Goal: Transaction & Acquisition: Obtain resource

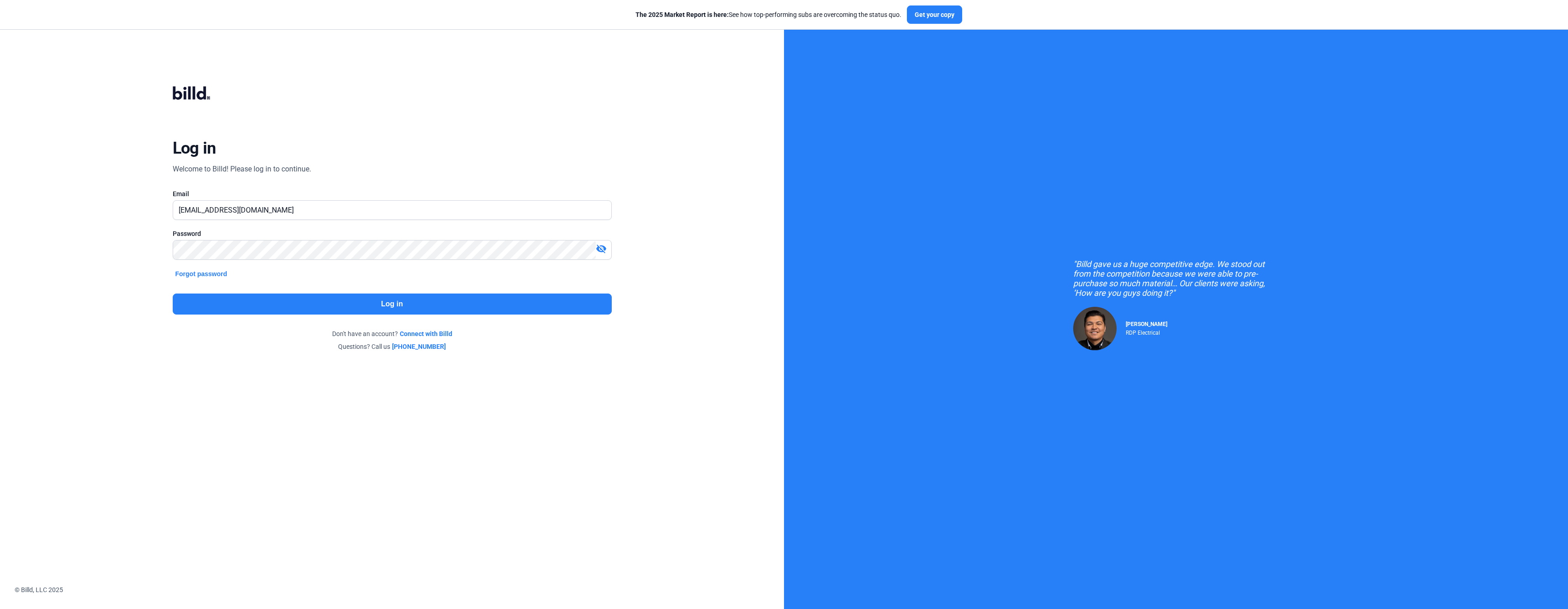
click at [279, 298] on button "Log in" at bounding box center [392, 304] width 439 height 21
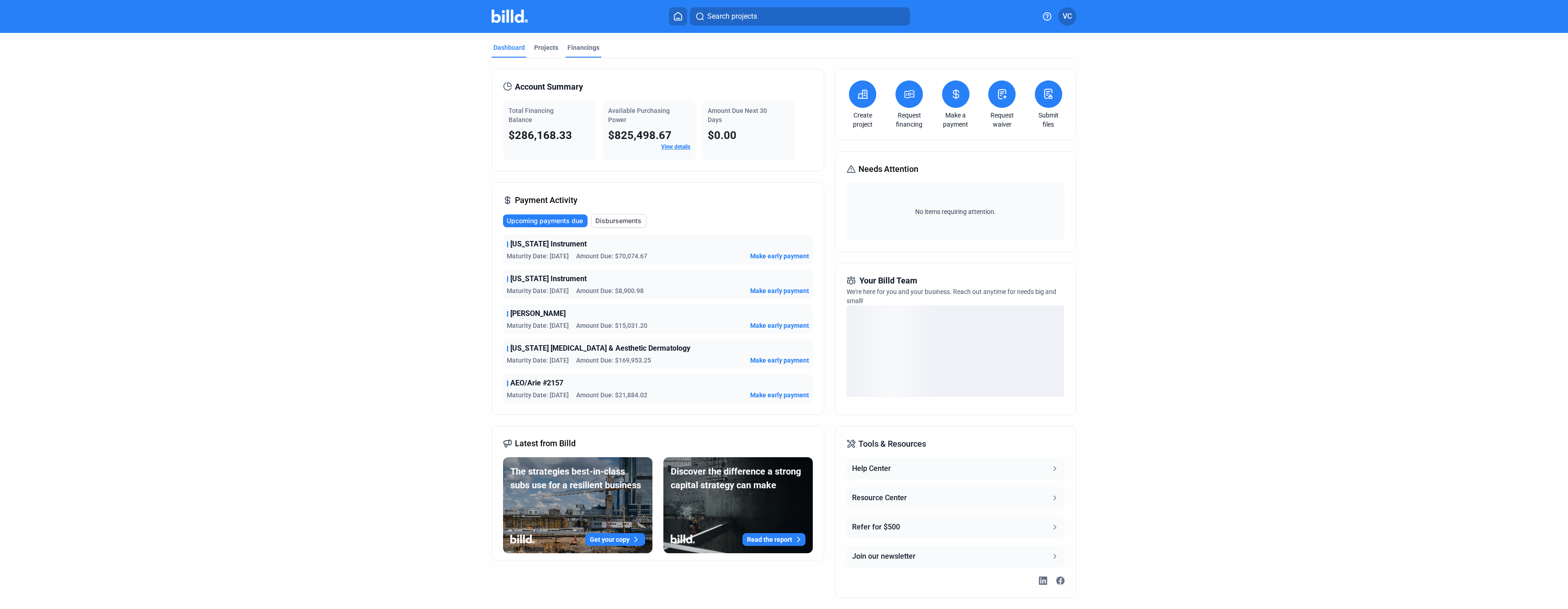
click at [583, 47] on div "Financings" at bounding box center [583, 47] width 32 height 9
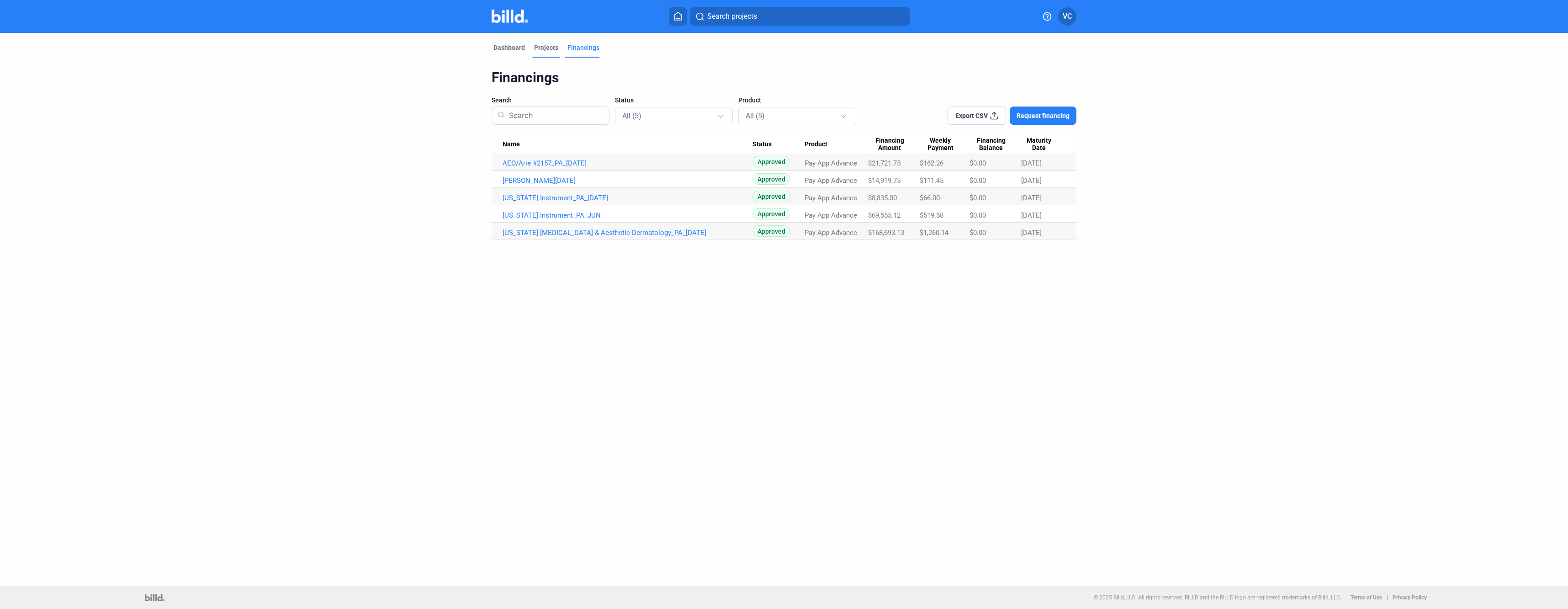
click at [538, 47] on div "Projects" at bounding box center [546, 47] width 24 height 9
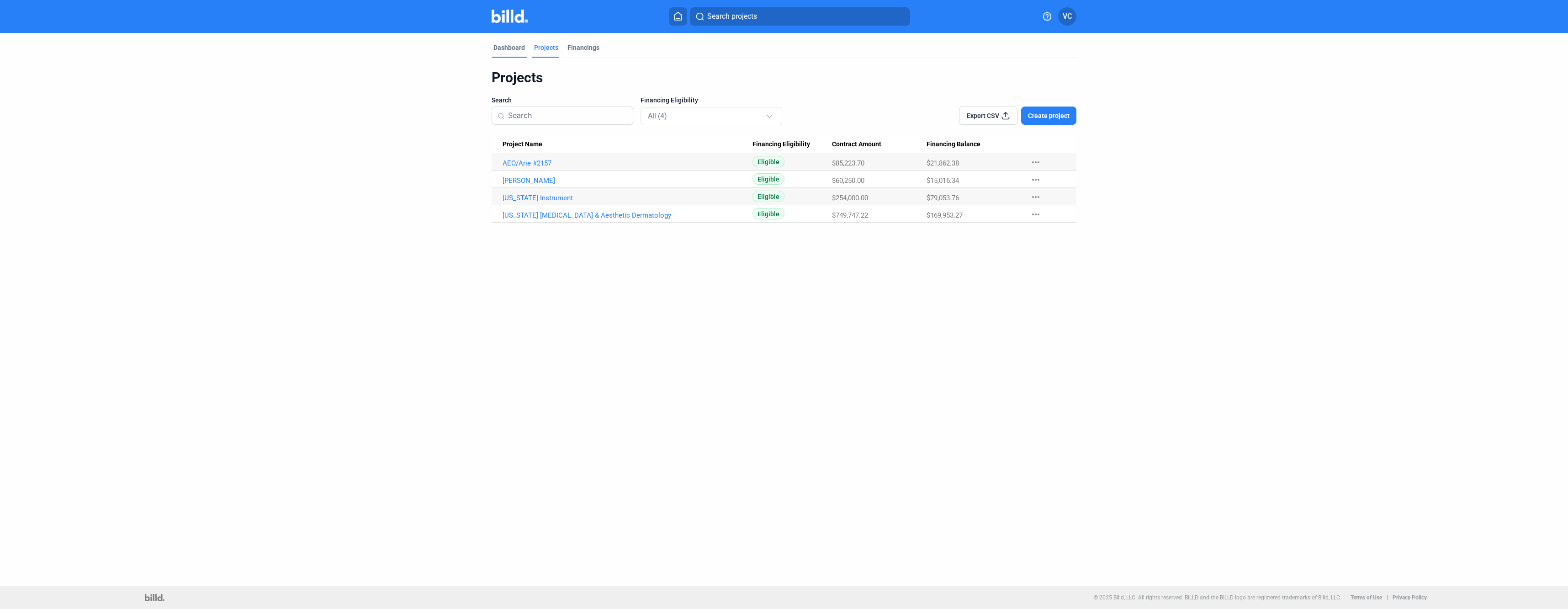
click at [512, 47] on div "Dashboard" at bounding box center [509, 47] width 32 height 9
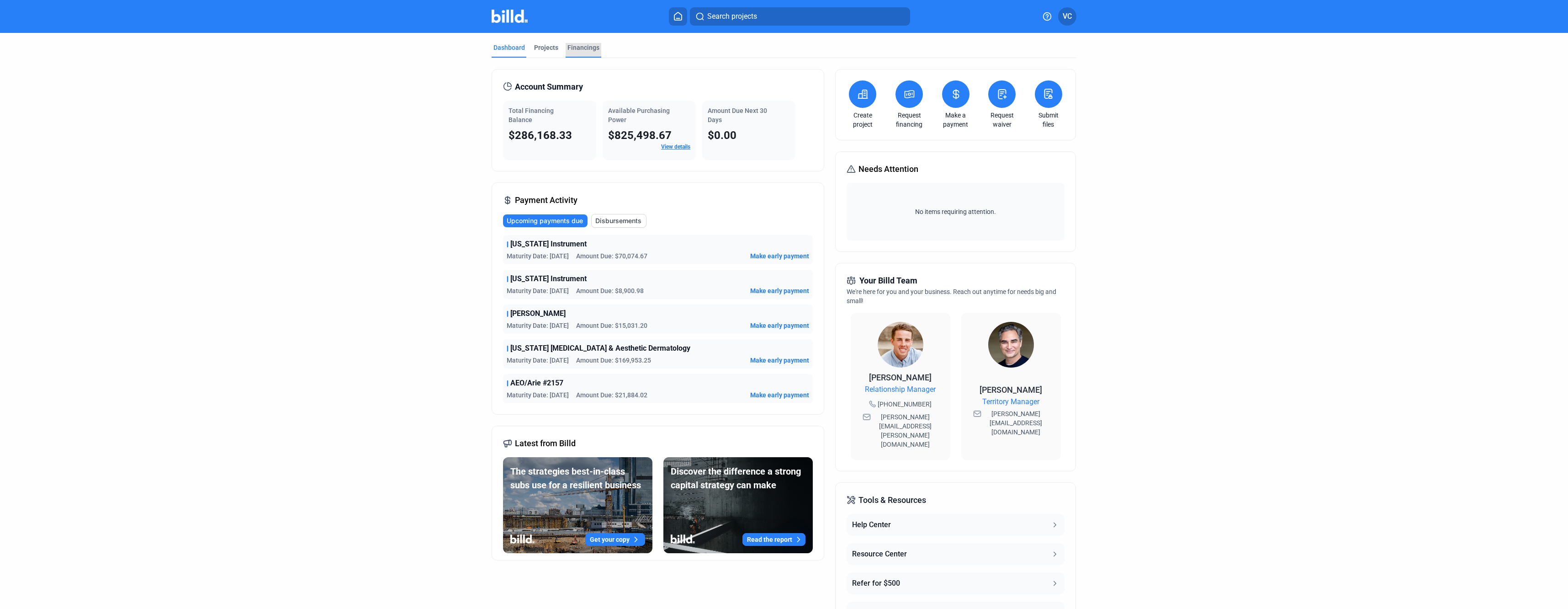
click at [591, 43] on div "Financings" at bounding box center [583, 47] width 32 height 9
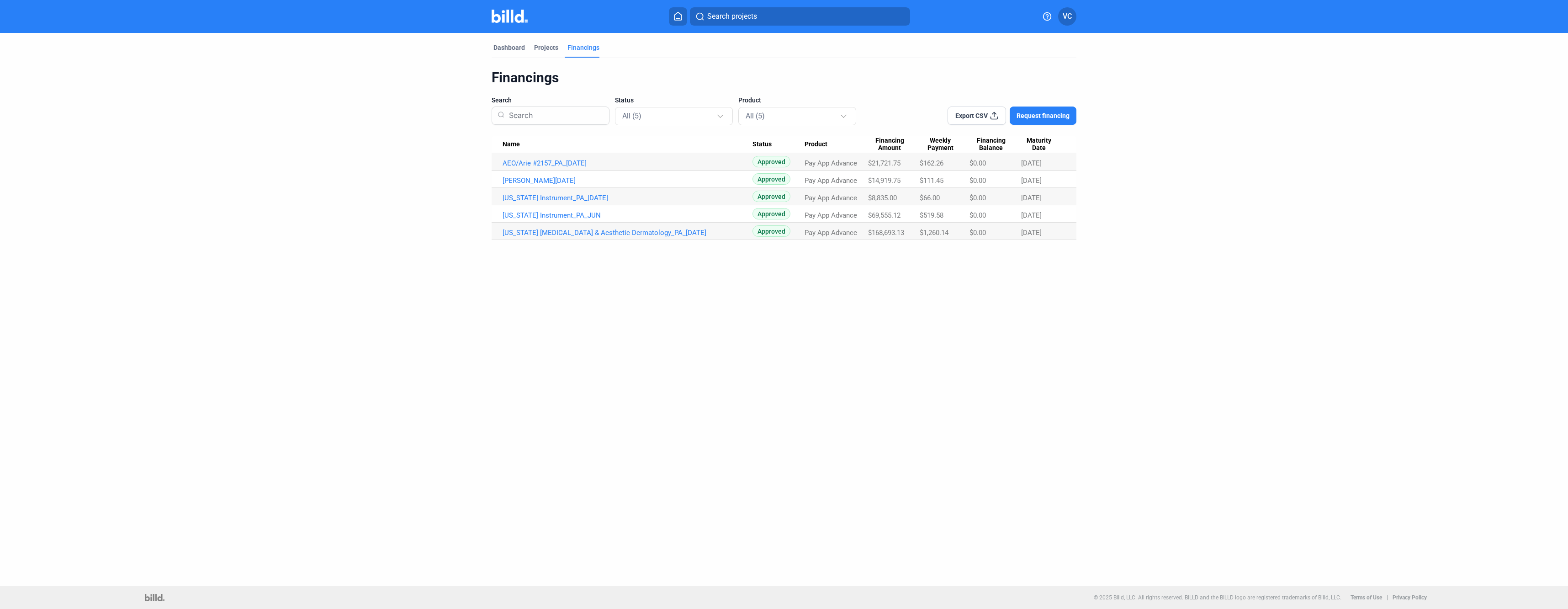
click at [1047, 115] on span "Request financing" at bounding box center [1043, 115] width 53 height 9
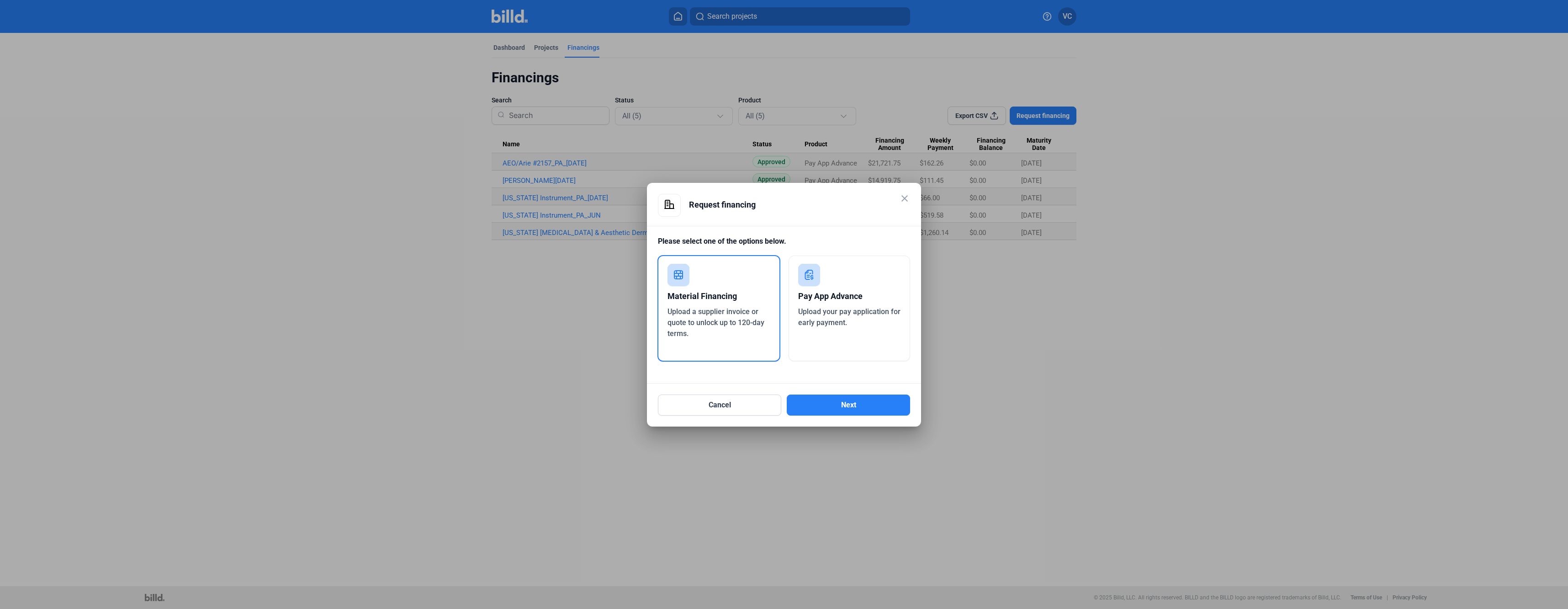
click at [823, 315] on span "Upload your pay application for early payment." at bounding box center [849, 317] width 102 height 20
click at [848, 405] on button "Next" at bounding box center [849, 405] width 123 height 21
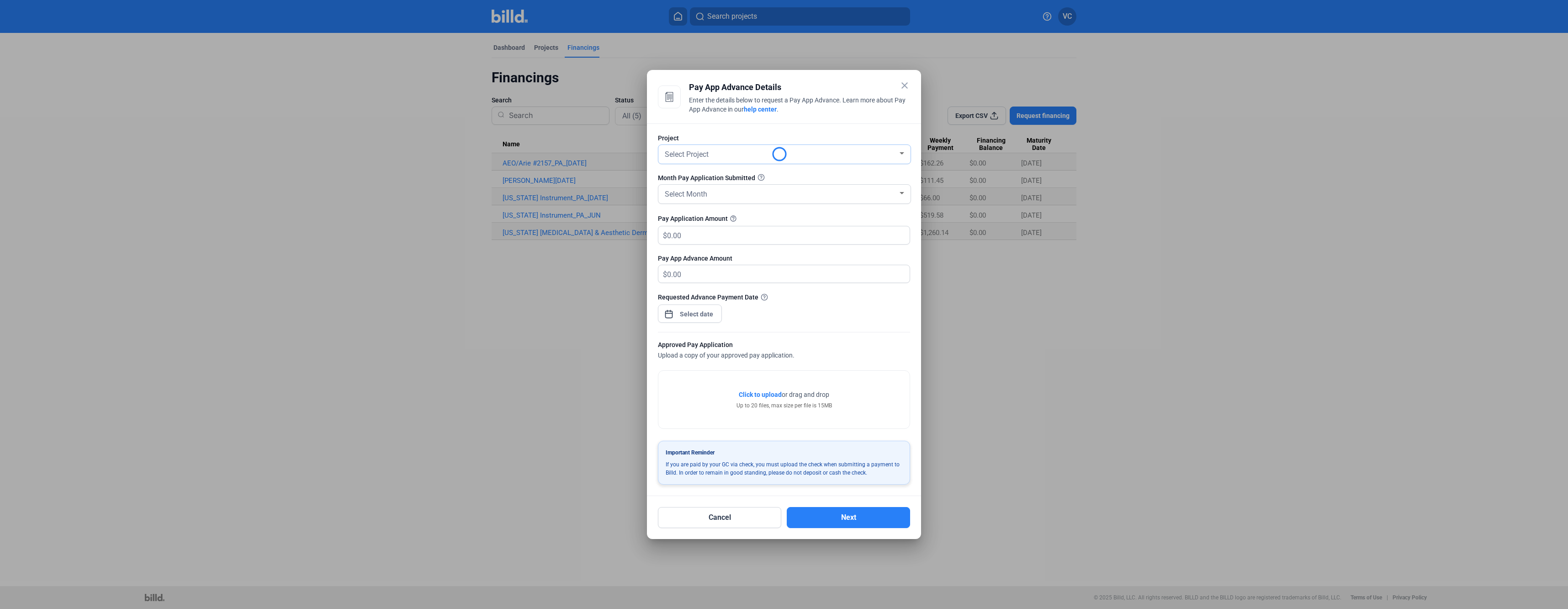
click at [741, 160] on div "Select Project" at bounding box center [785, 154] width 243 height 19
click at [773, 135] on div at bounding box center [784, 304] width 1568 height 609
click at [742, 155] on div "Select Project" at bounding box center [780, 153] width 235 height 13
click at [737, 172] on span "AEO/Arie #2157" at bounding box center [785, 170] width 243 height 16
click at [731, 190] on div "Select Month" at bounding box center [780, 193] width 235 height 13
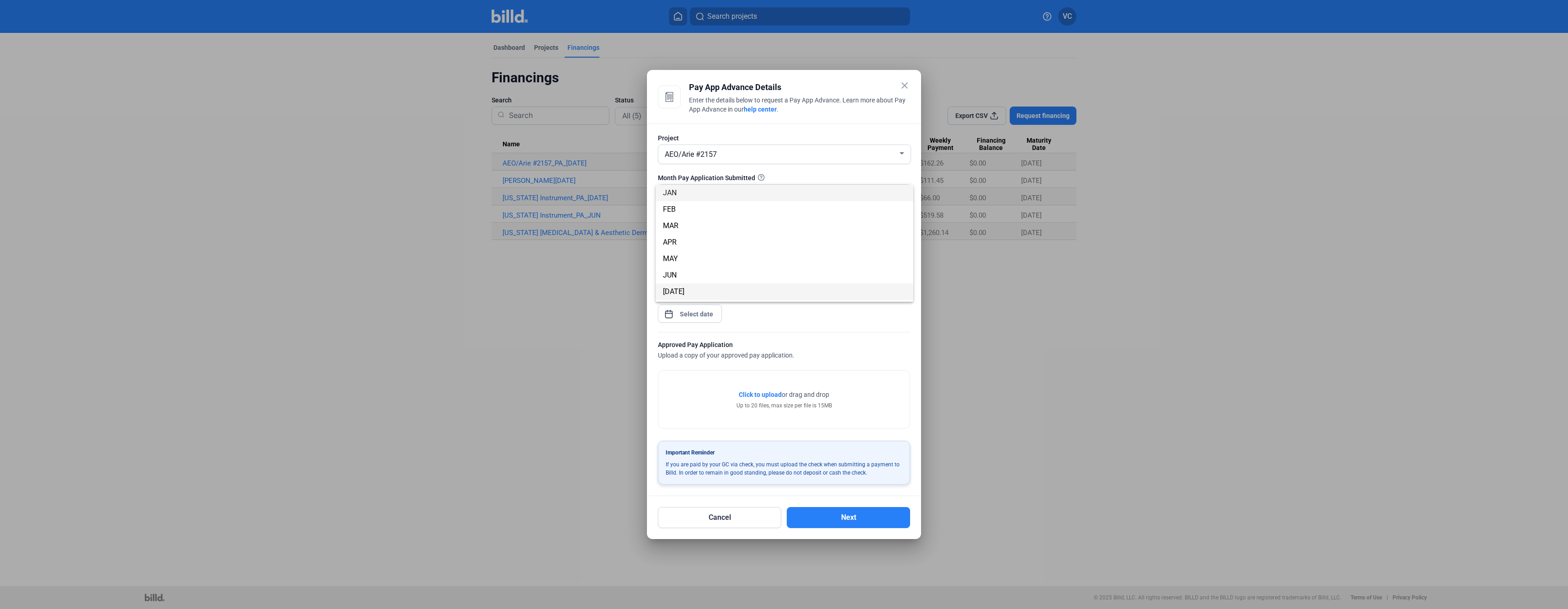
click at [686, 290] on span "[DATE]" at bounding box center [785, 291] width 243 height 16
click at [674, 195] on span "[DATE]" at bounding box center [675, 194] width 21 height 9
click at [681, 208] on span "AUG" at bounding box center [785, 209] width 243 height 16
click at [725, 232] on input "text" at bounding box center [783, 235] width 232 height 18
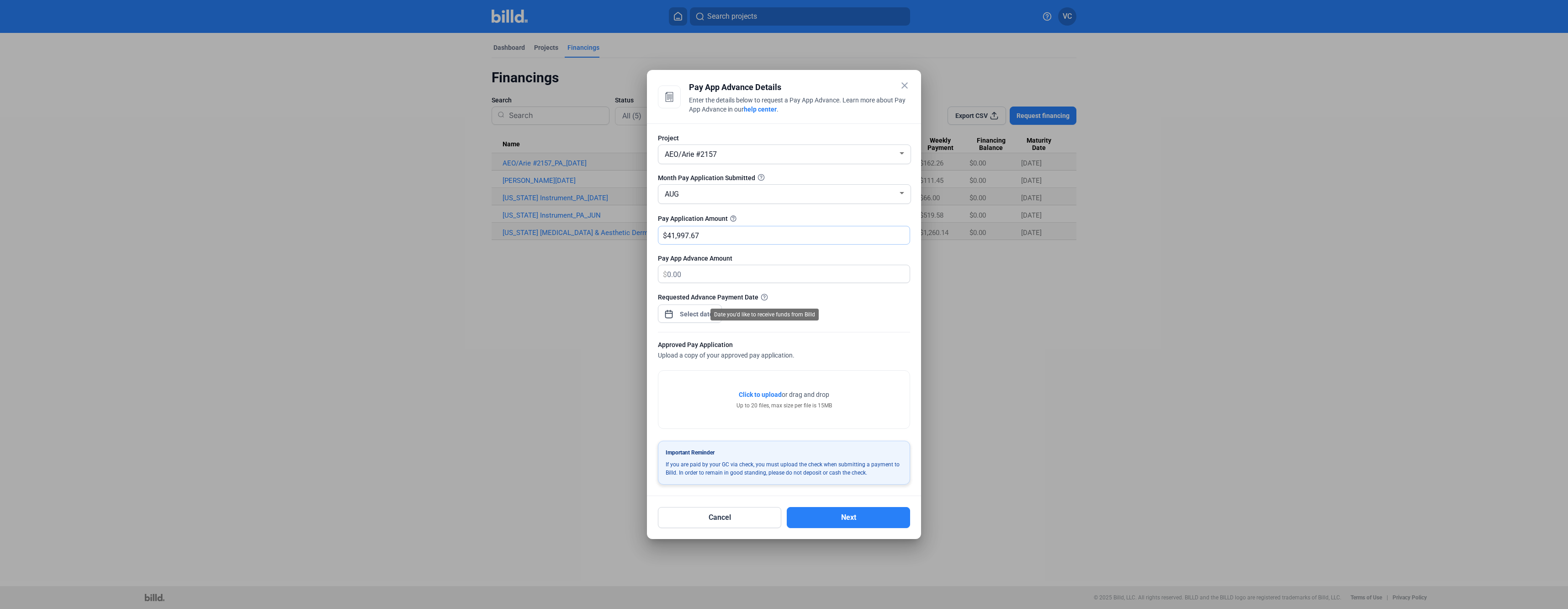
type input "41,997.67"
click at [799, 296] on div "Requested Advance Payment Date" at bounding box center [784, 296] width 252 height 9
click at [687, 316] on div "close Pay App Advance Details Enter the details below to request a Pay App Adva…" at bounding box center [784, 304] width 1568 height 609
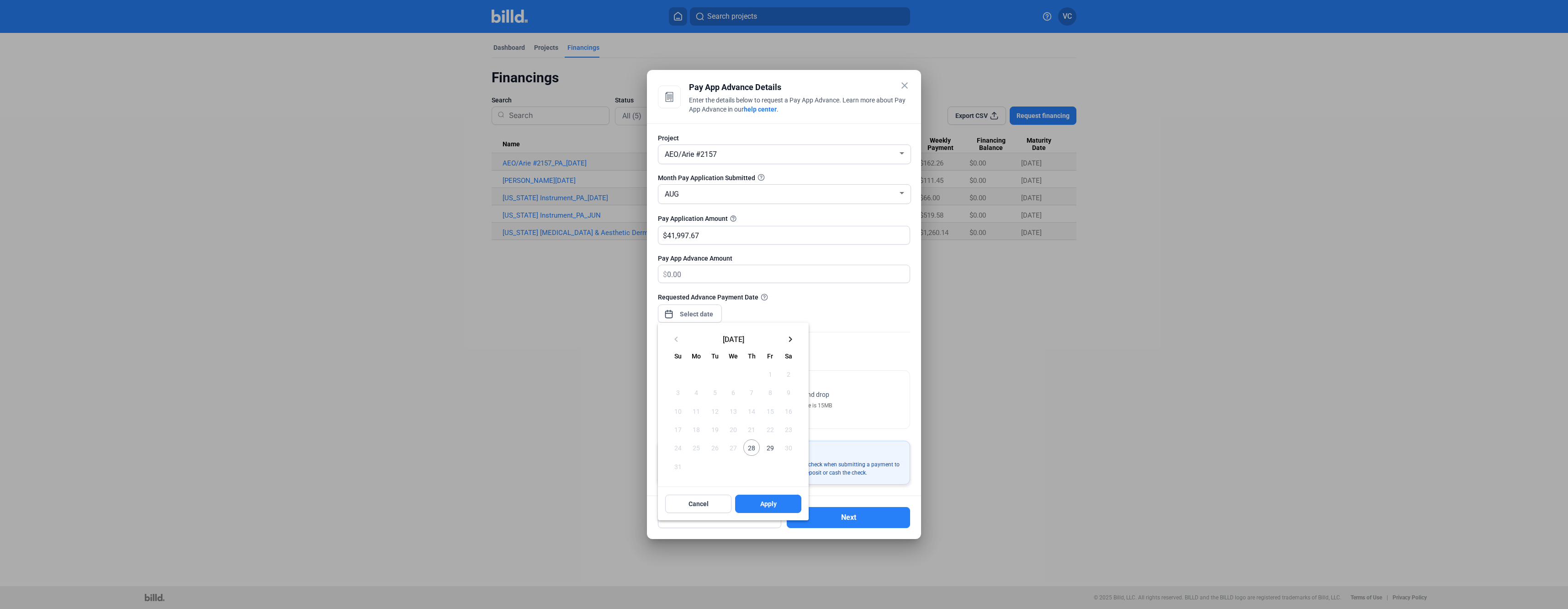
click at [751, 450] on span "28" at bounding box center [752, 447] width 16 height 16
click at [762, 505] on span "Apply" at bounding box center [768, 504] width 16 height 9
click at [763, 396] on span "Click to upload" at bounding box center [760, 394] width 43 height 7
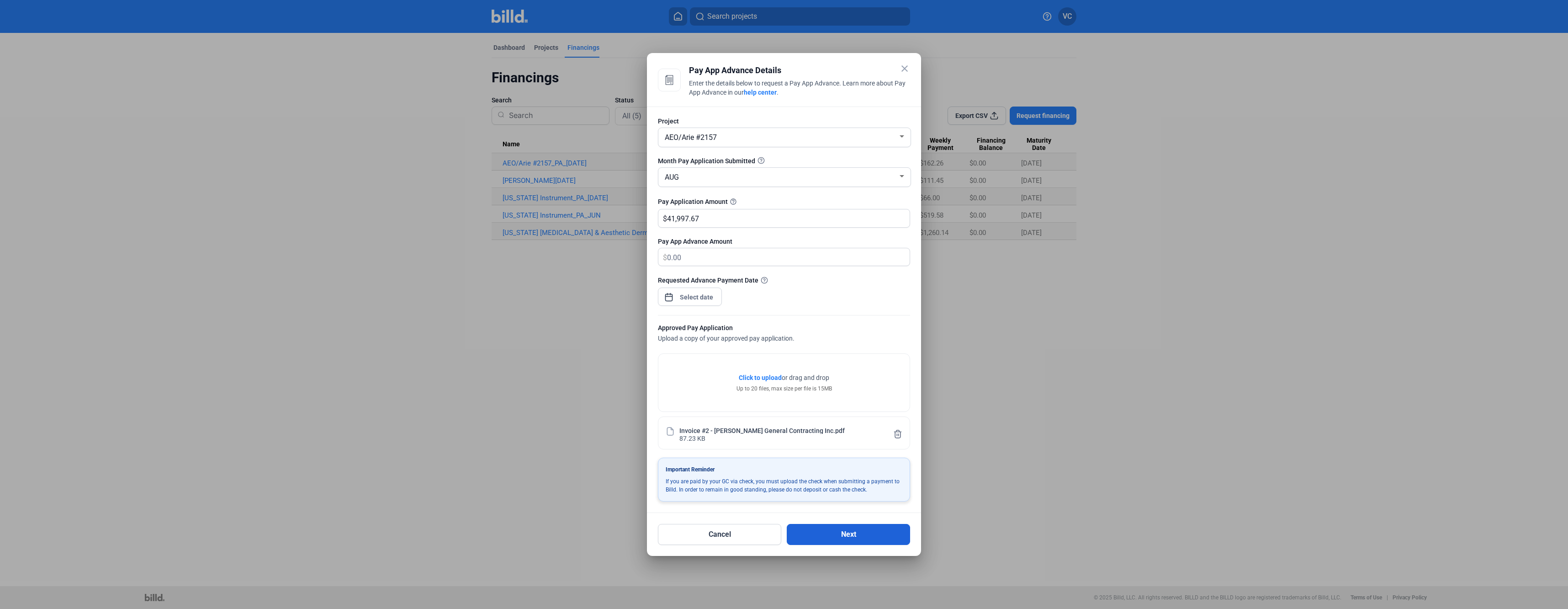
click at [859, 534] on button "Next" at bounding box center [849, 535] width 123 height 21
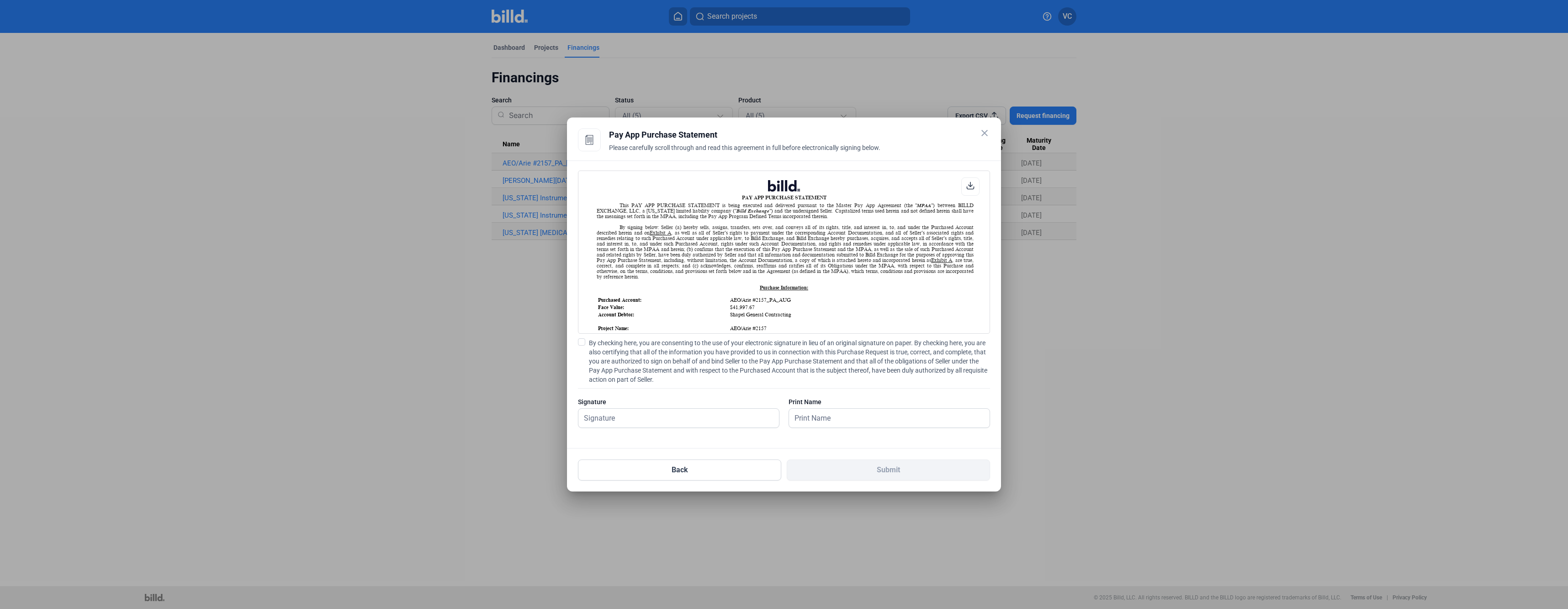
scroll to position [1, 0]
click at [584, 341] on span at bounding box center [582, 342] width 7 height 7
click at [0, 0] on input "By checking here, you are consenting to the use of your electronic signature in…" at bounding box center [0, 0] width 0 height 0
click at [619, 422] on input "text" at bounding box center [674, 418] width 191 height 19
type input "[PERSON_NAME]"
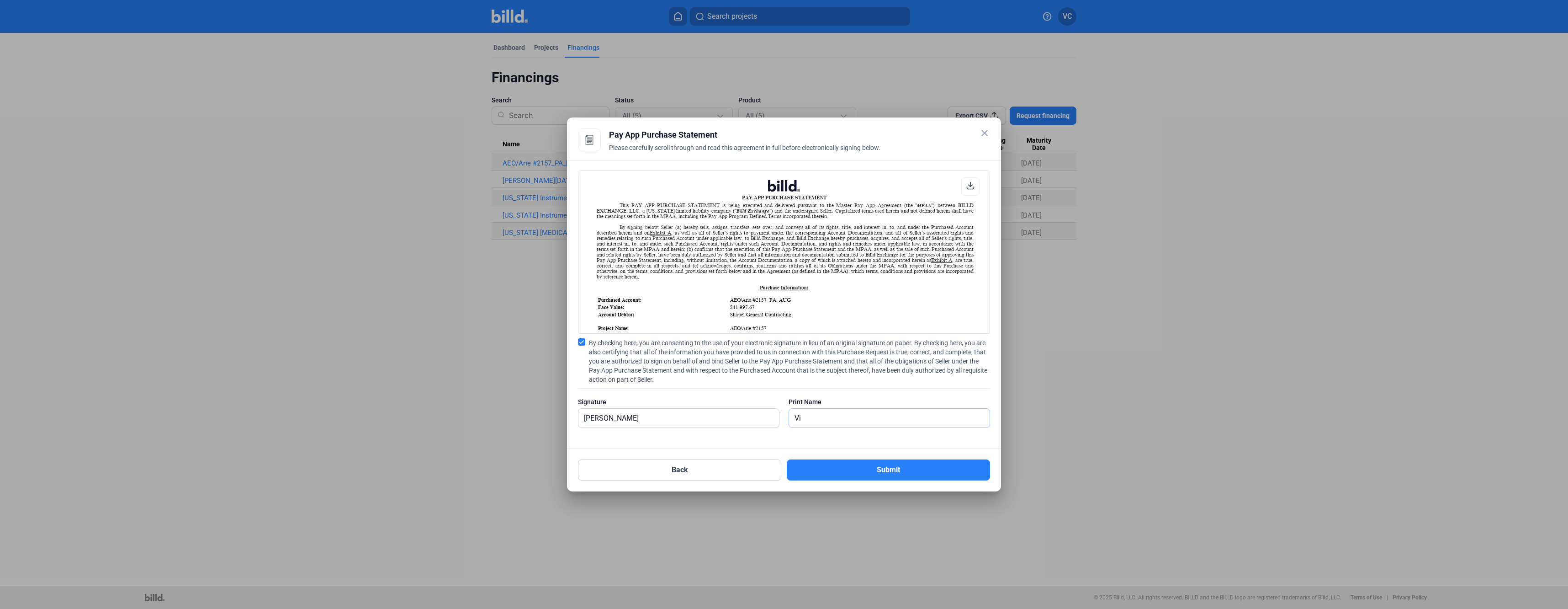
click at [815, 418] on input "Vi" at bounding box center [889, 418] width 201 height 19
type input "[PERSON_NAME]"
click at [839, 467] on button "Submit" at bounding box center [889, 470] width 203 height 21
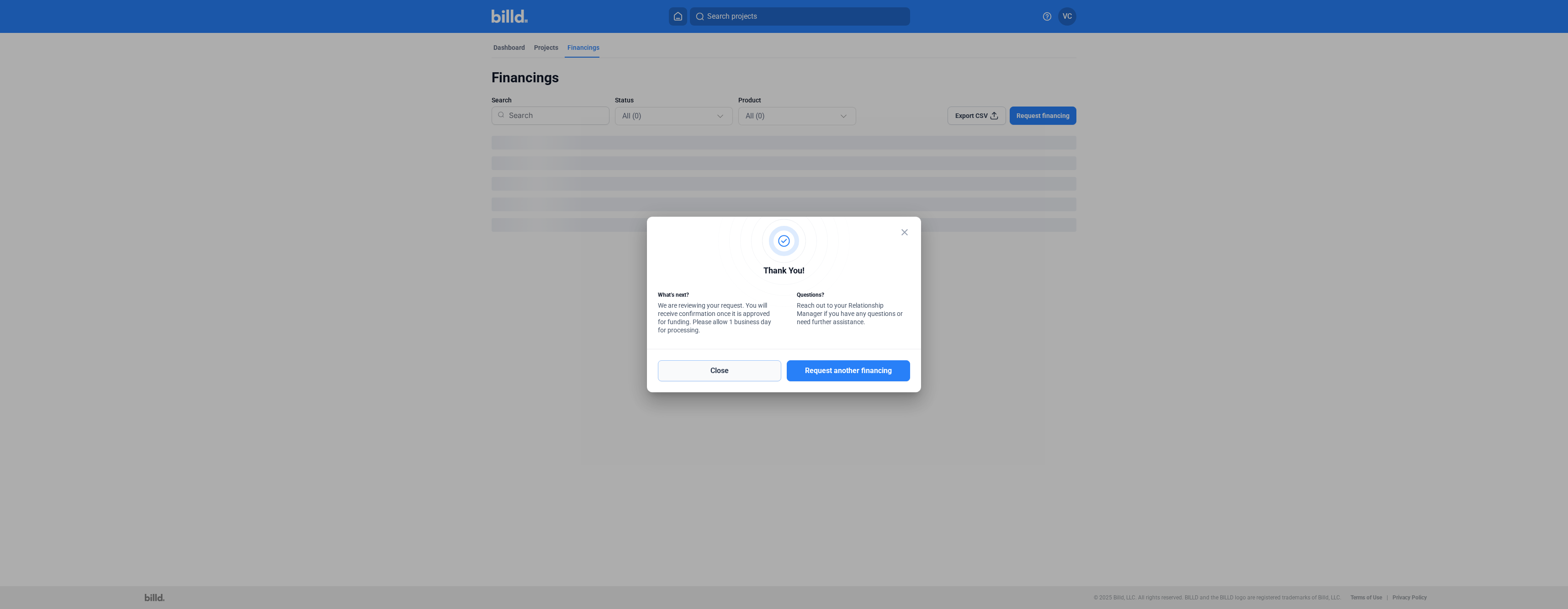
click at [751, 374] on button "Close" at bounding box center [720, 371] width 123 height 21
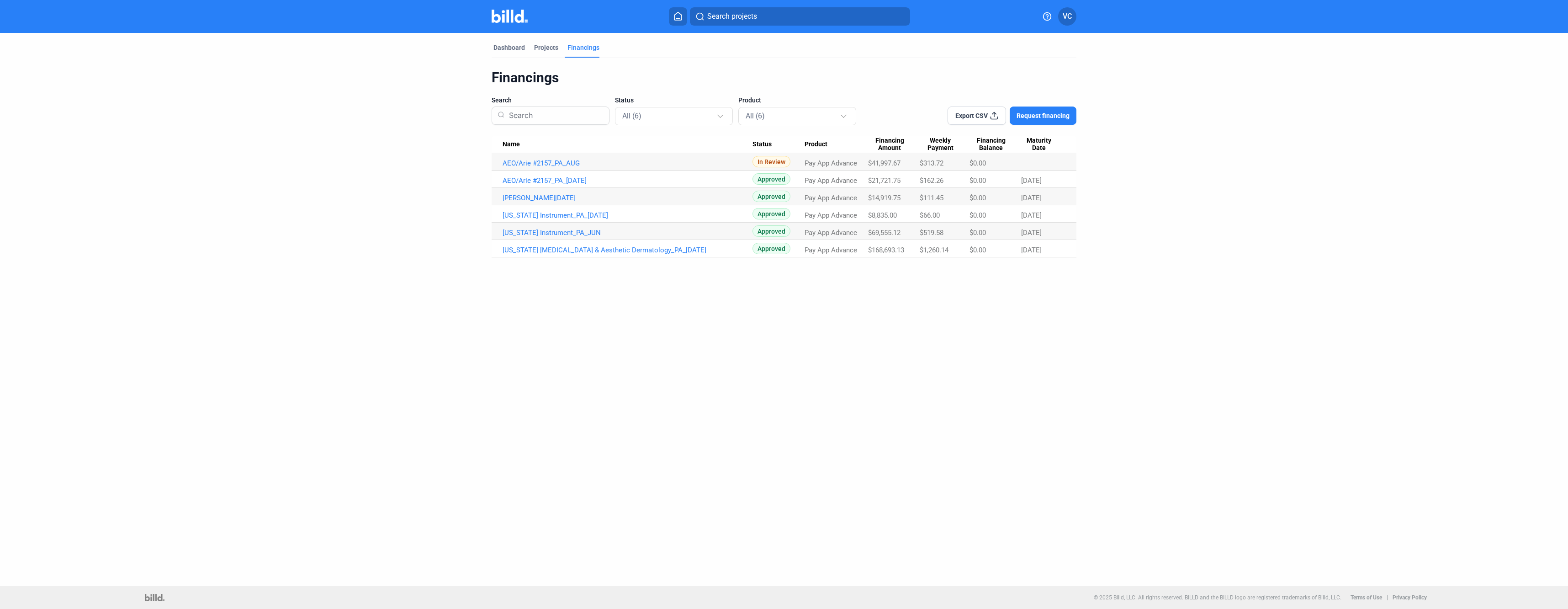
click at [513, 42] on mat-tab-group "Dashboard Projects Financings Financings Search Status All (6) Product All (6) …" at bounding box center [784, 145] width 585 height 225
click at [511, 49] on div "Dashboard" at bounding box center [509, 47] width 32 height 9
